Goal: Task Accomplishment & Management: Manage account settings

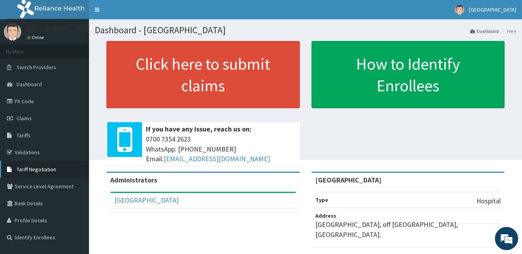
click at [33, 169] on span "Tariff Negotiation" at bounding box center [36, 169] width 39 height 7
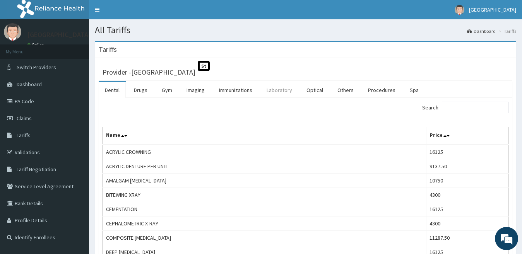
click at [276, 88] on link "Laboratory" at bounding box center [279, 90] width 38 height 16
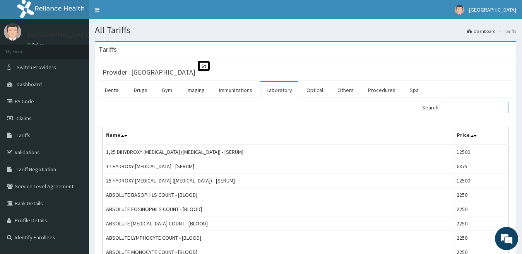
click at [487, 107] on input "Search:" at bounding box center [475, 108] width 67 height 12
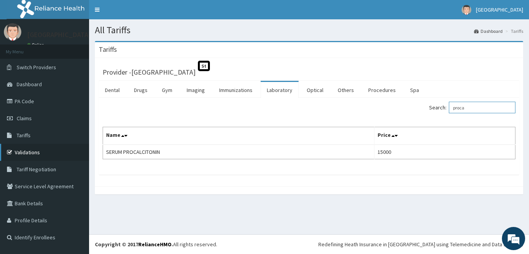
type input "proca"
click at [32, 152] on link "Validations" at bounding box center [44, 152] width 89 height 17
